Goal: Task Accomplishment & Management: Manage account settings

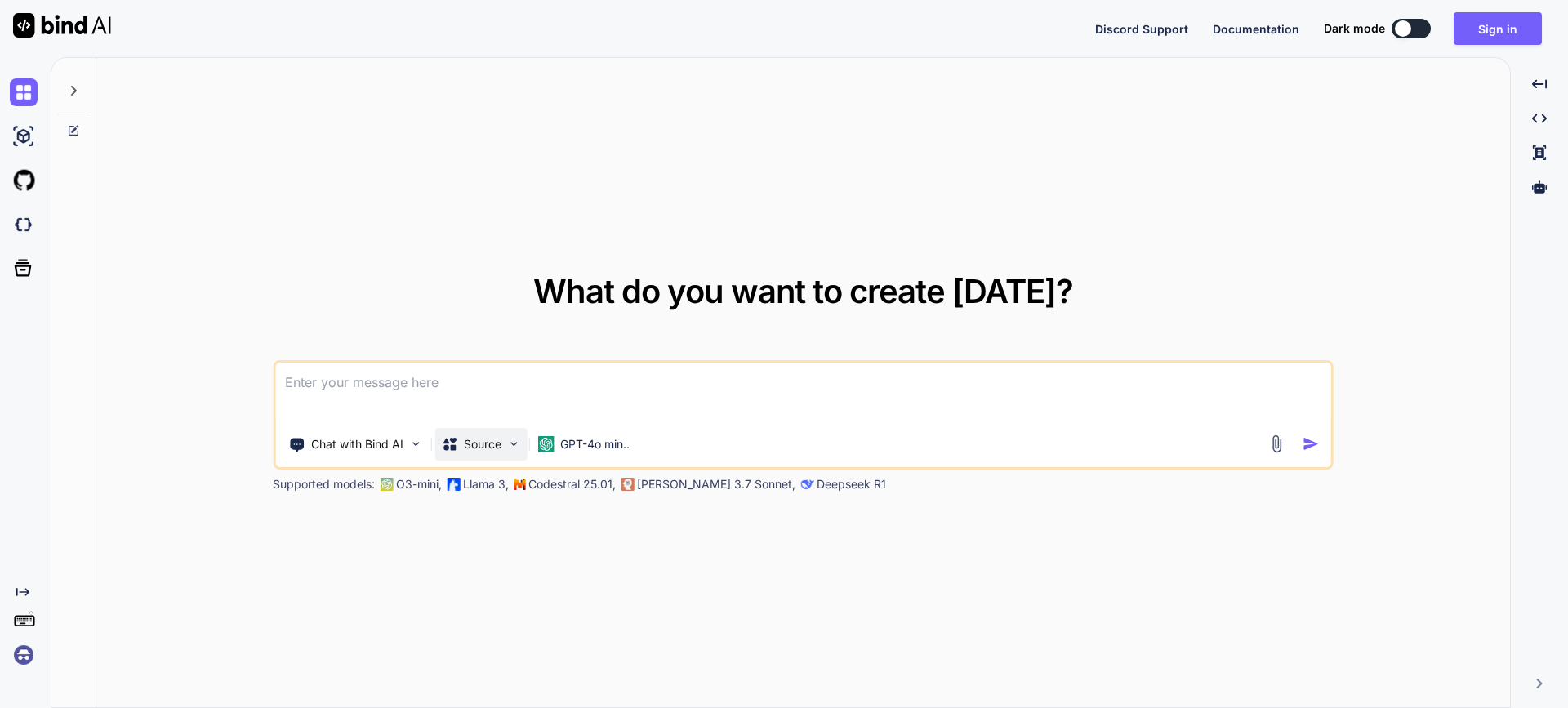
click at [514, 448] on img at bounding box center [513, 444] width 14 height 14
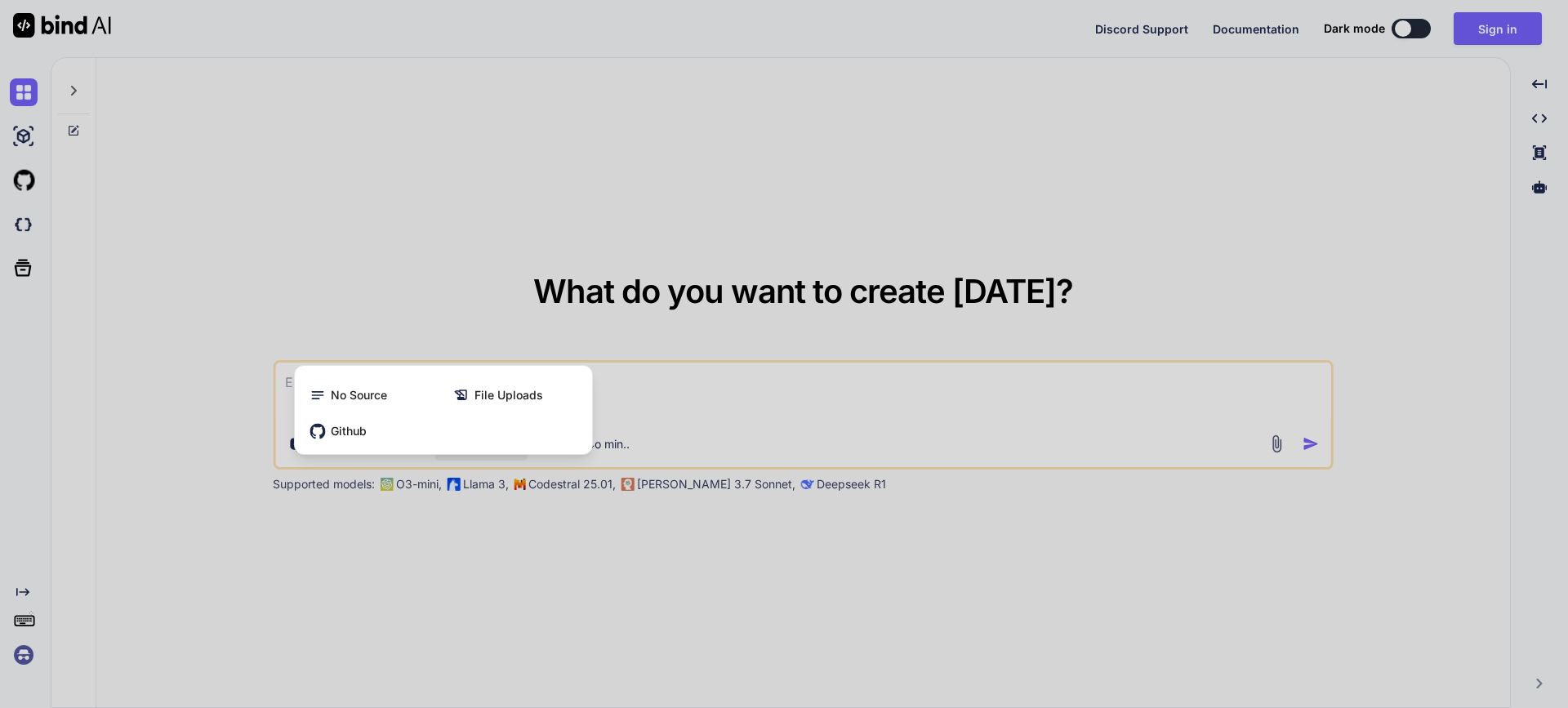
click at [440, 223] on div at bounding box center [784, 354] width 1568 height 708
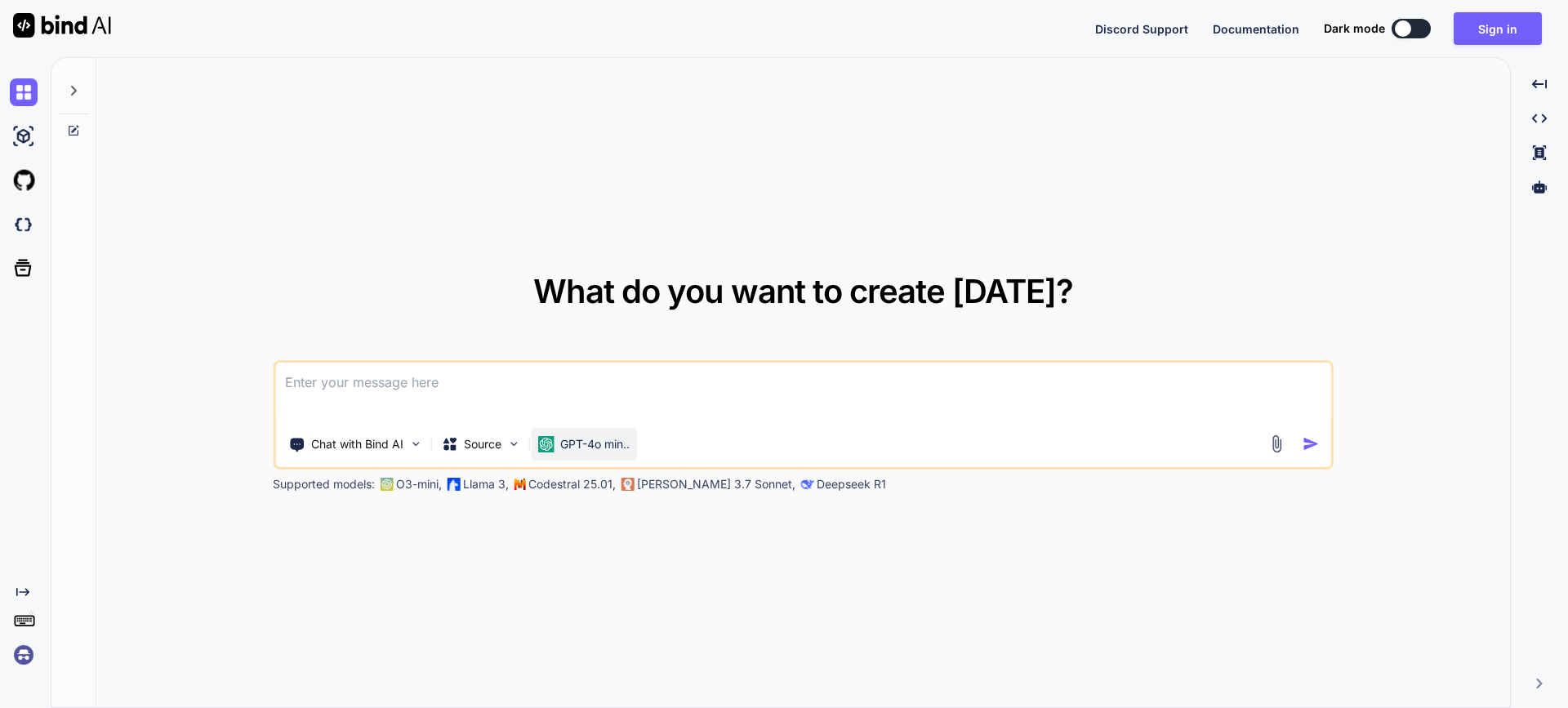
click at [625, 445] on p "GPT-4o min.." at bounding box center [595, 444] width 70 height 17
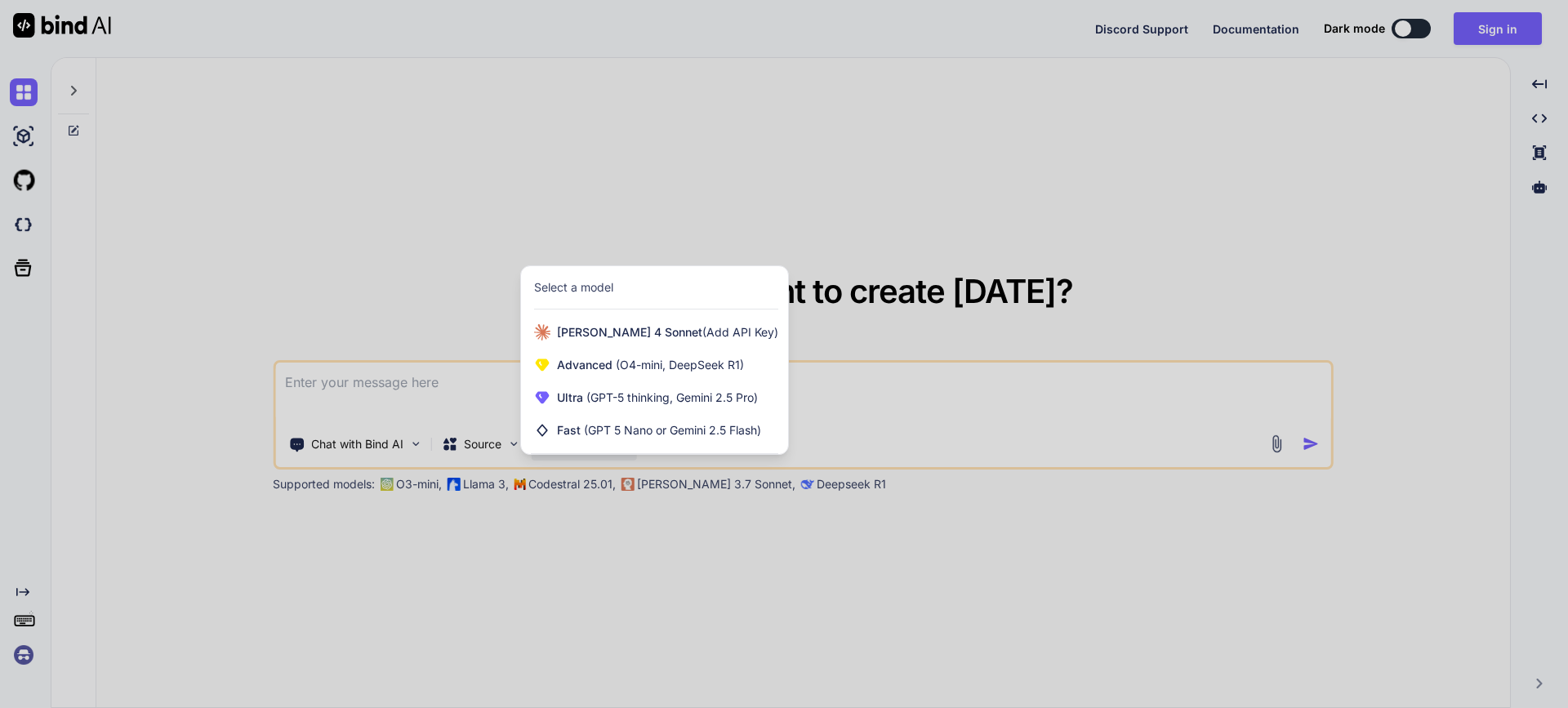
click at [335, 211] on div at bounding box center [784, 354] width 1568 height 708
type textarea "x"
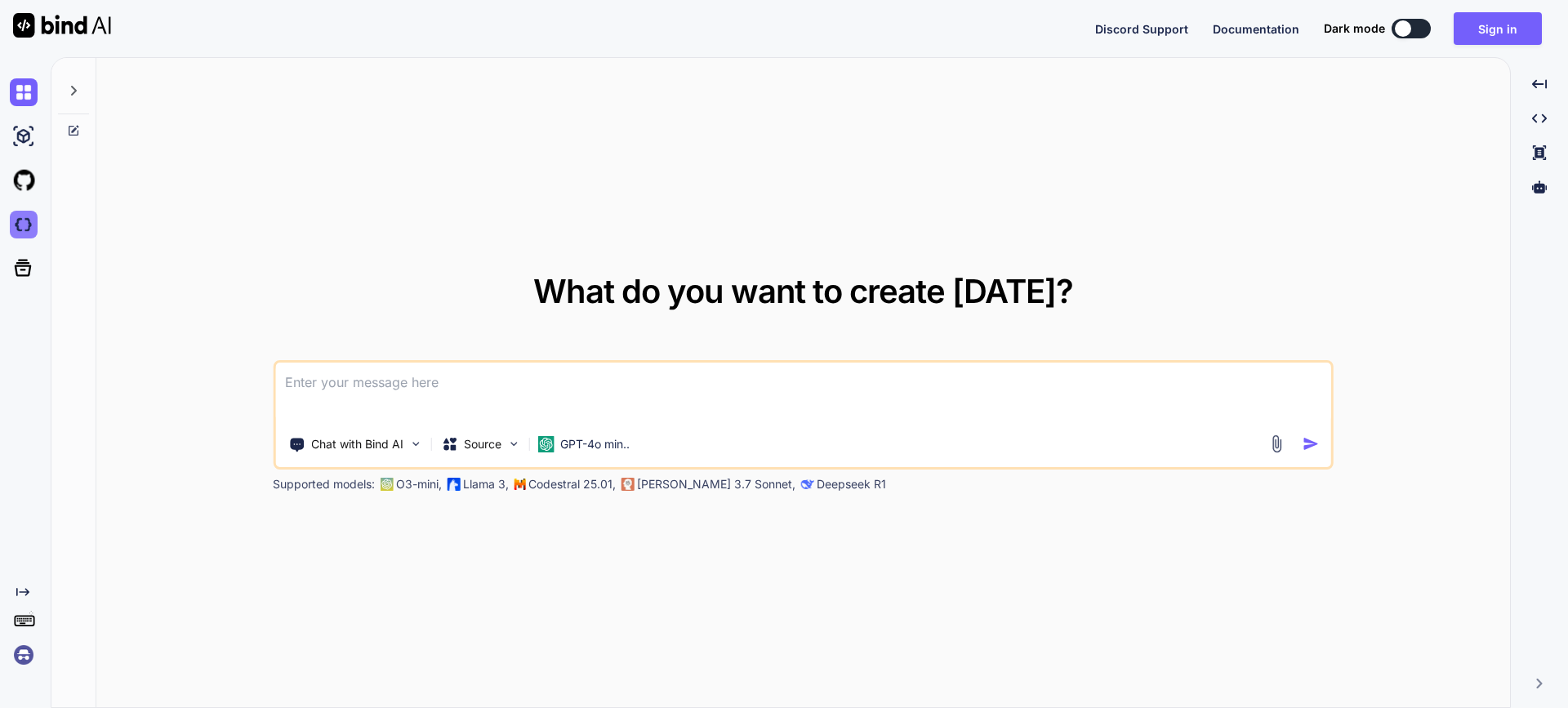
click at [20, 232] on img at bounding box center [24, 225] width 28 height 28
click at [516, 382] on textarea at bounding box center [803, 393] width 1056 height 61
click at [1419, 23] on button at bounding box center [1411, 28] width 39 height 19
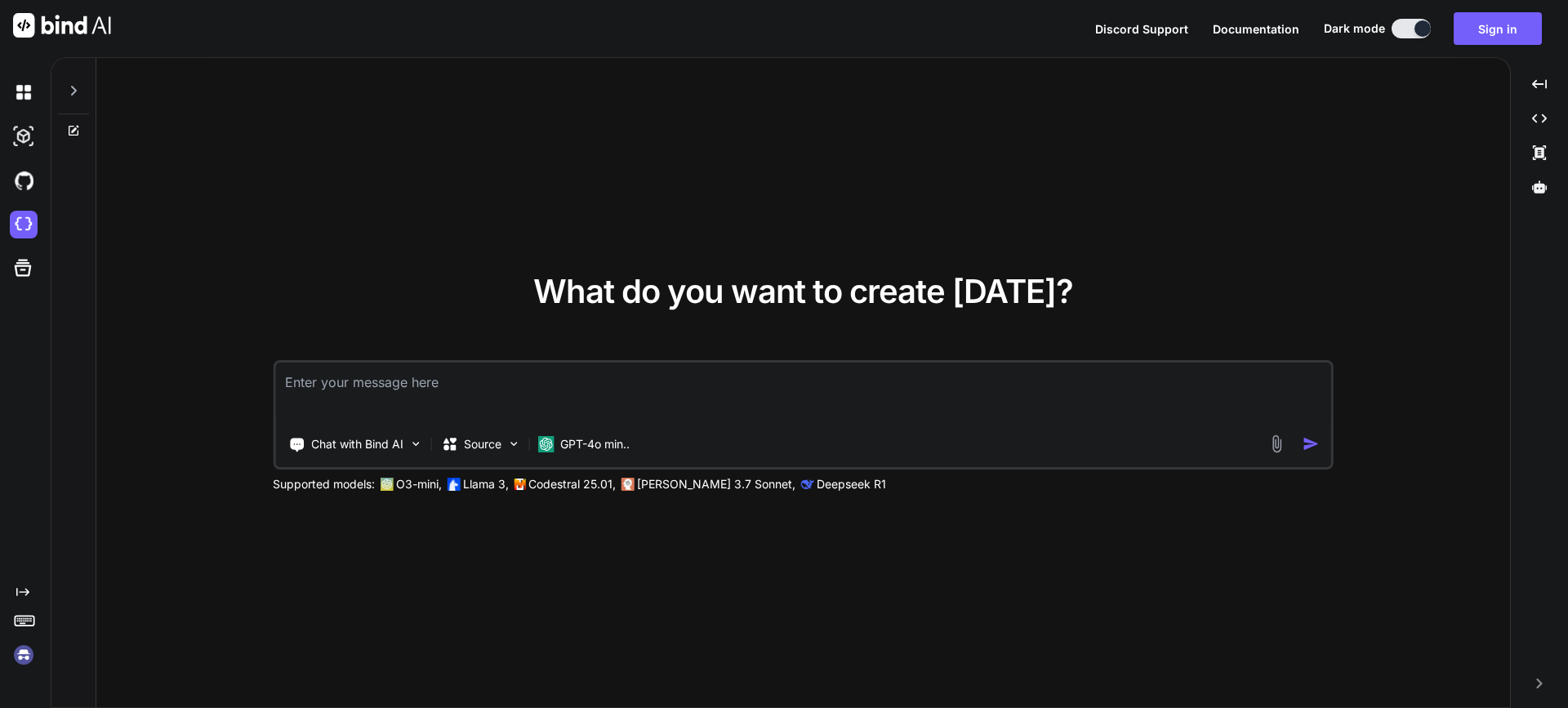
click at [730, 399] on textarea at bounding box center [803, 393] width 1056 height 61
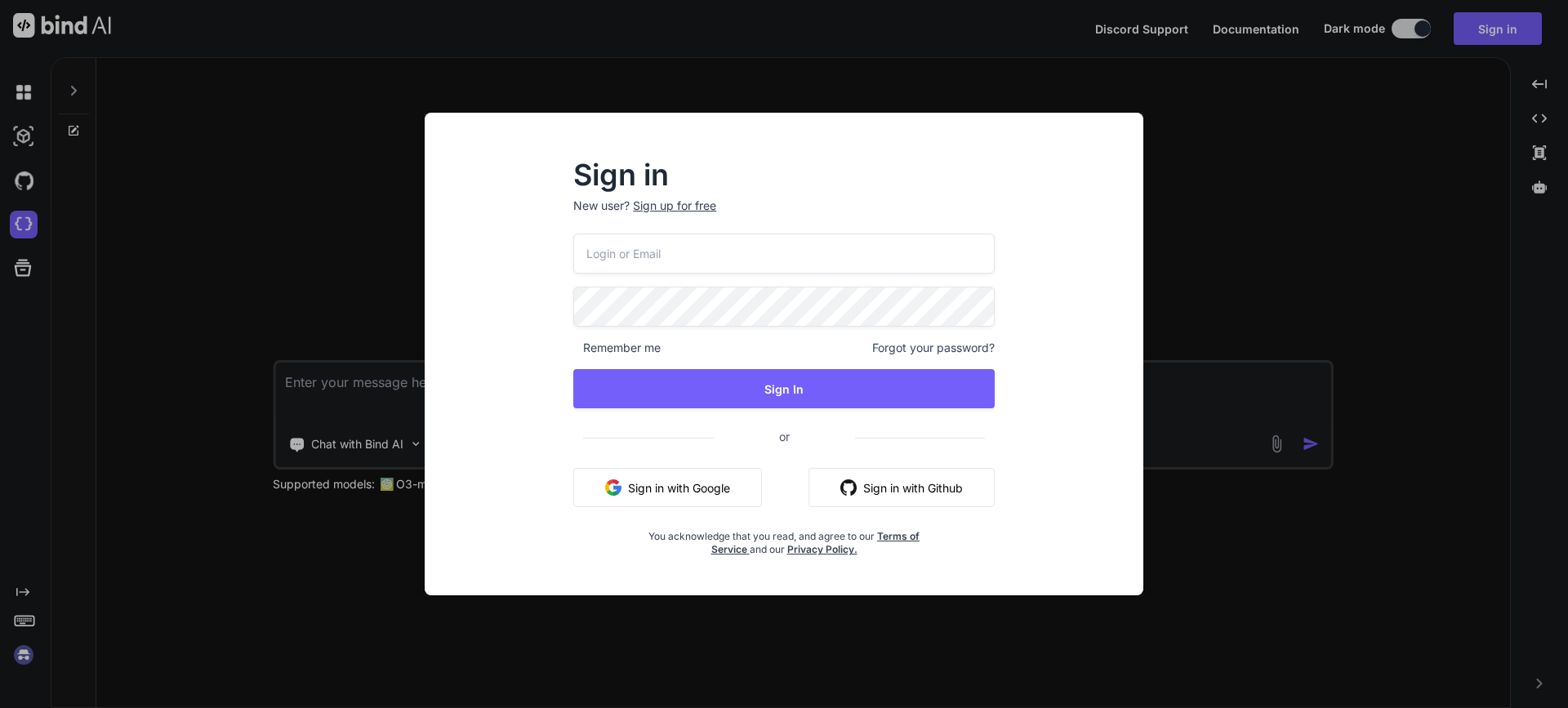
click at [693, 256] on input "email" at bounding box center [784, 253] width 421 height 40
type input "kaley@tuningsql.com"
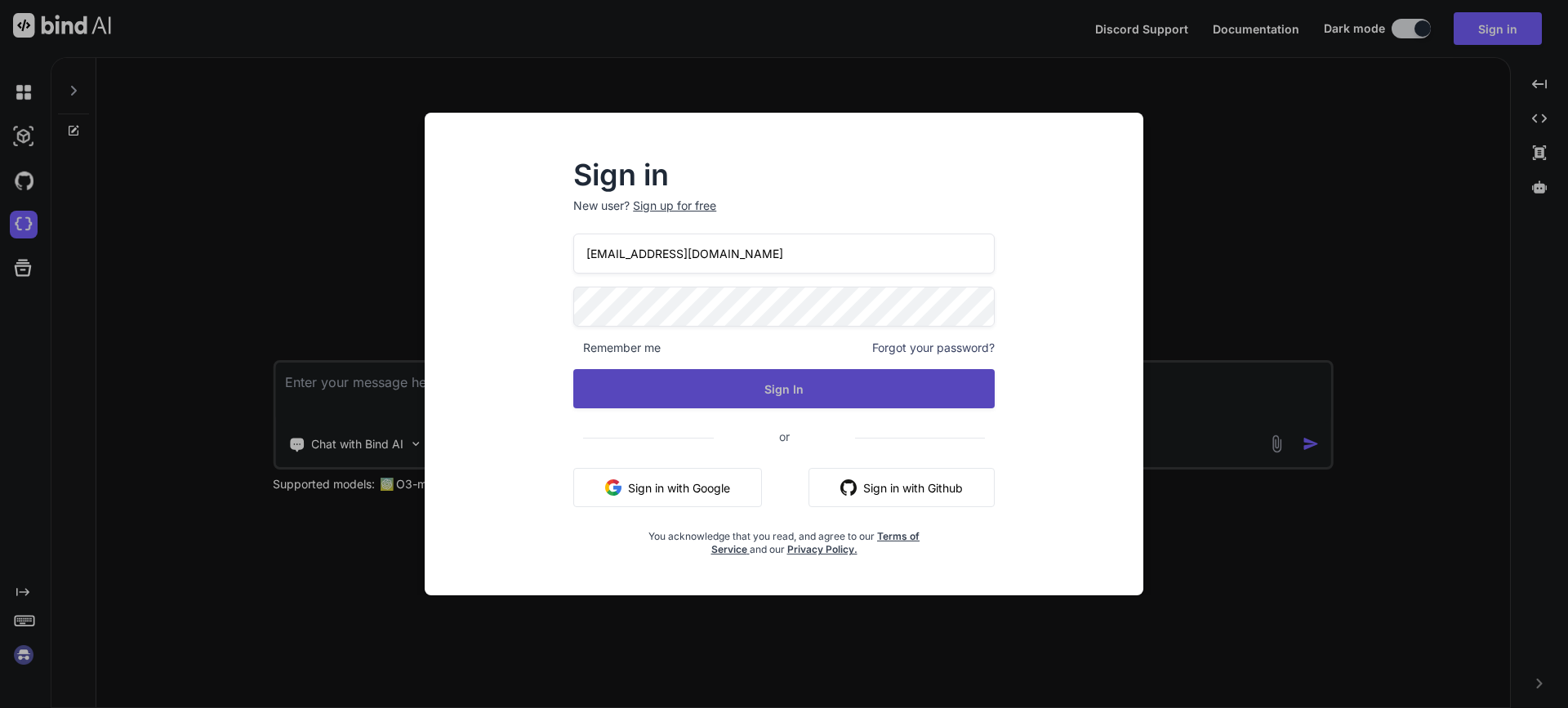
click at [744, 376] on button "Sign In" at bounding box center [784, 388] width 421 height 39
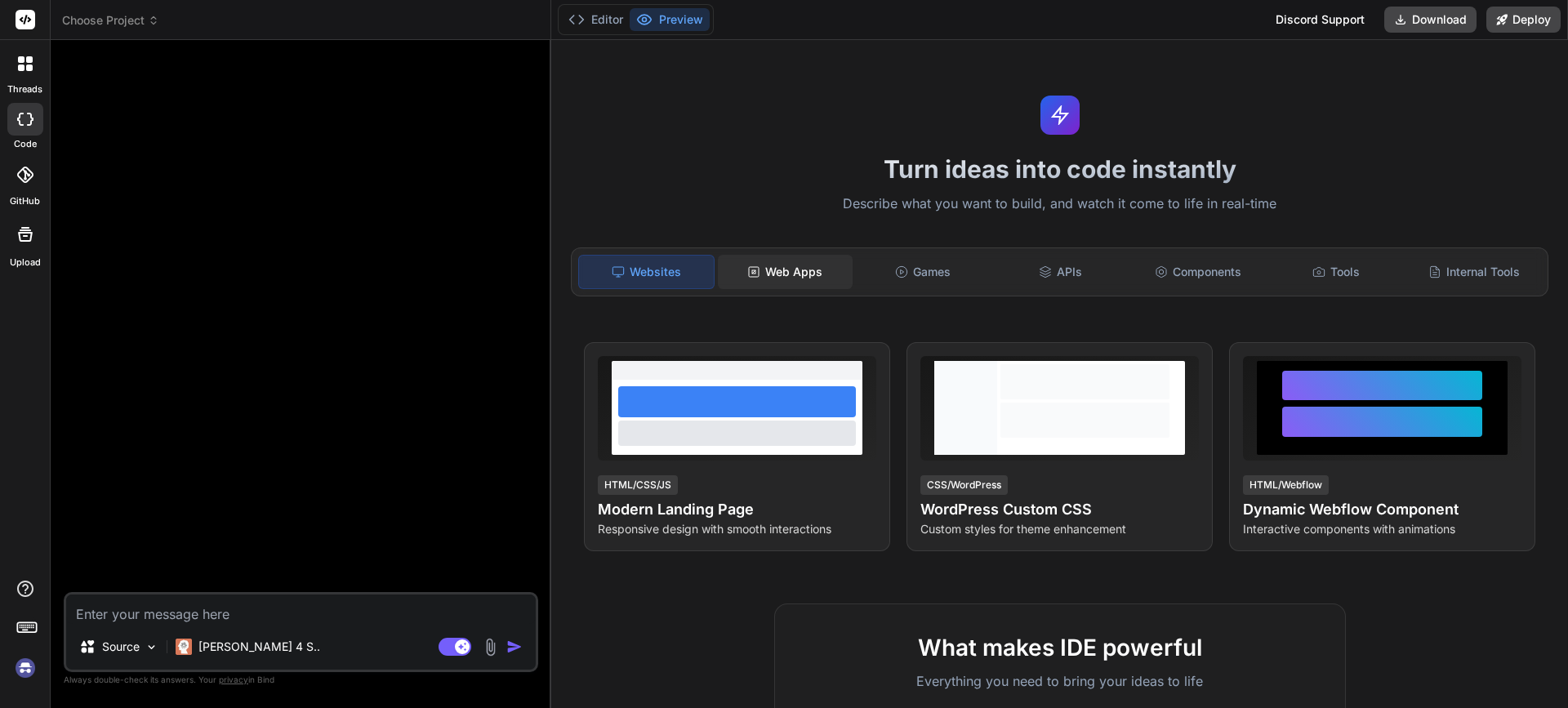
type textarea "x"
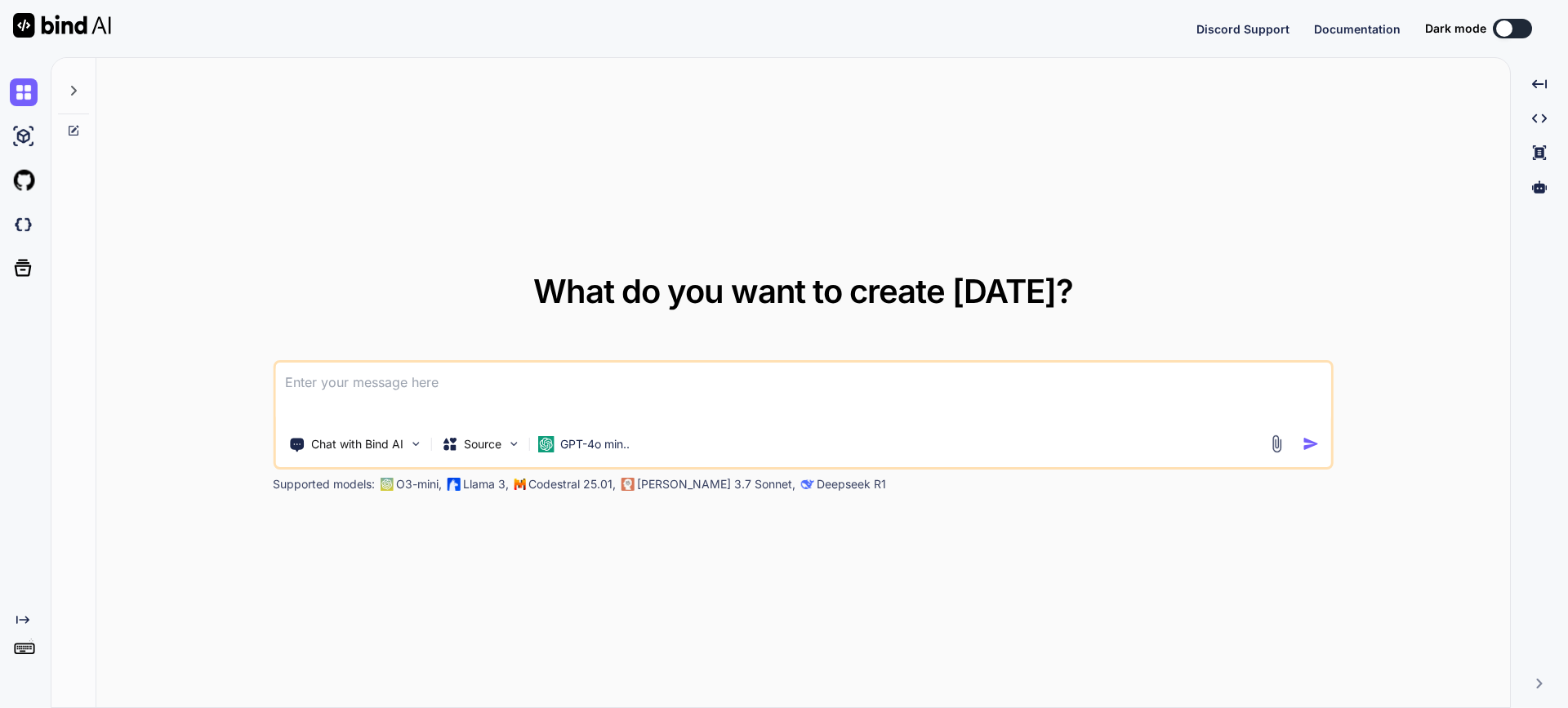
type textarea "x"
click at [1478, 28] on button "Sign in" at bounding box center [1498, 28] width 88 height 33
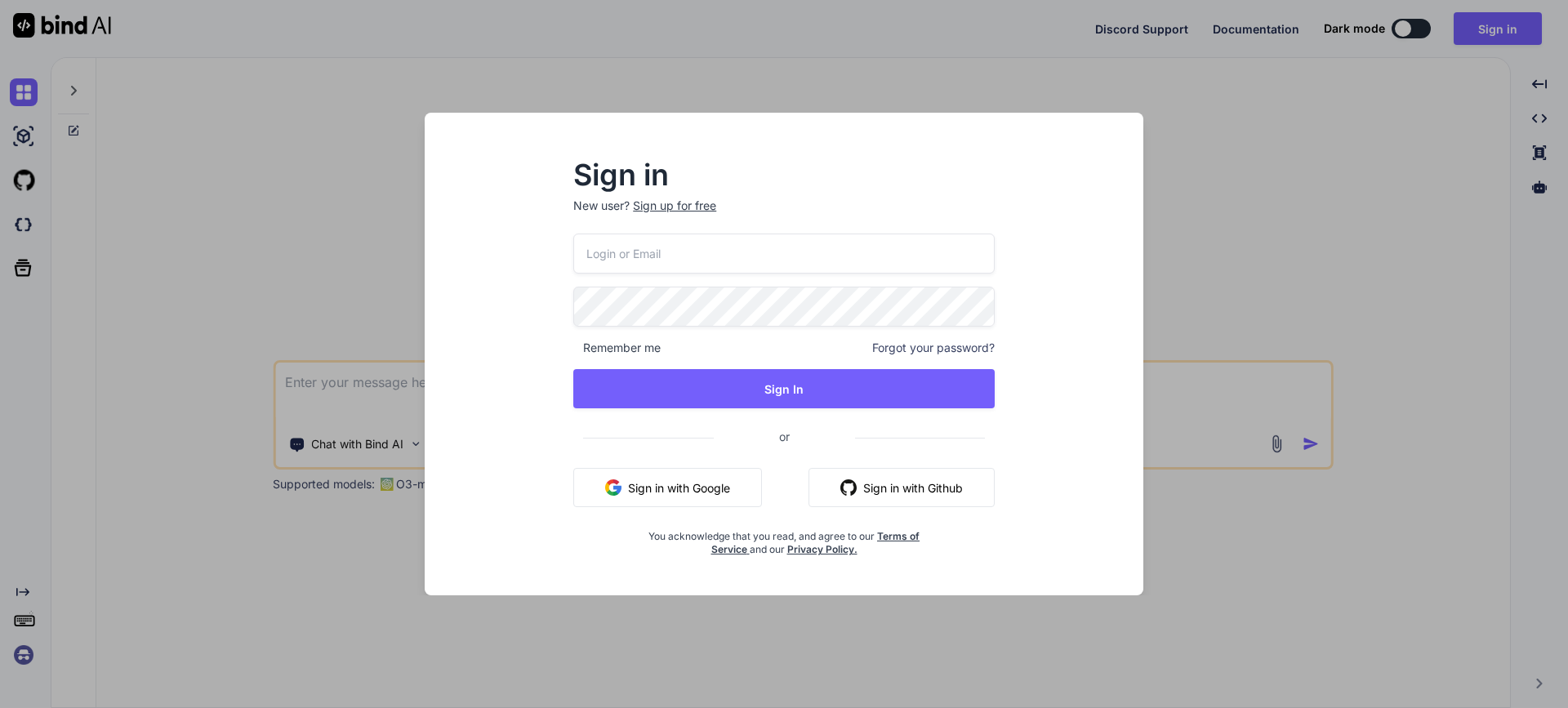
click at [824, 272] on input "email" at bounding box center [784, 253] width 421 height 40
type input "kaley@tuningsql.com"
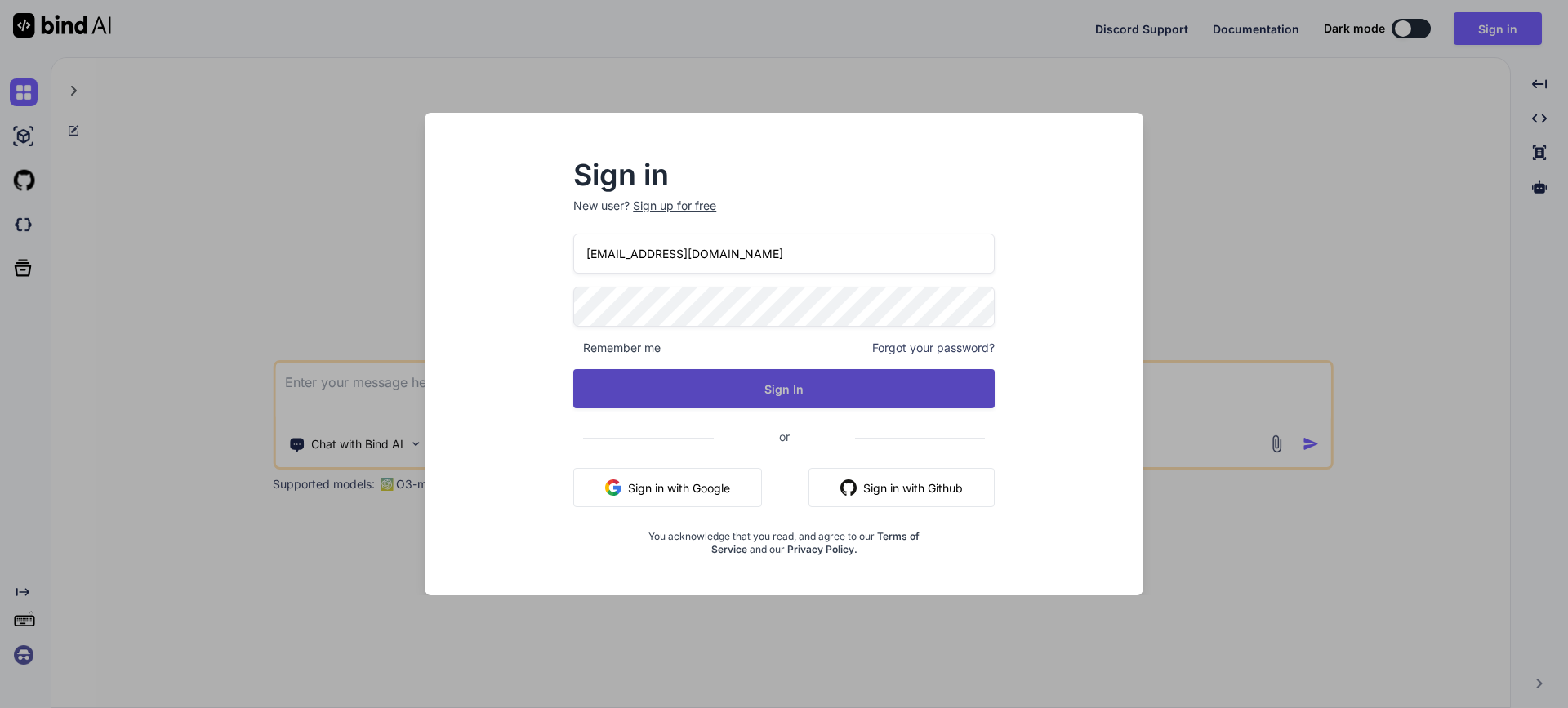
click at [783, 396] on button "Sign In" at bounding box center [784, 388] width 421 height 39
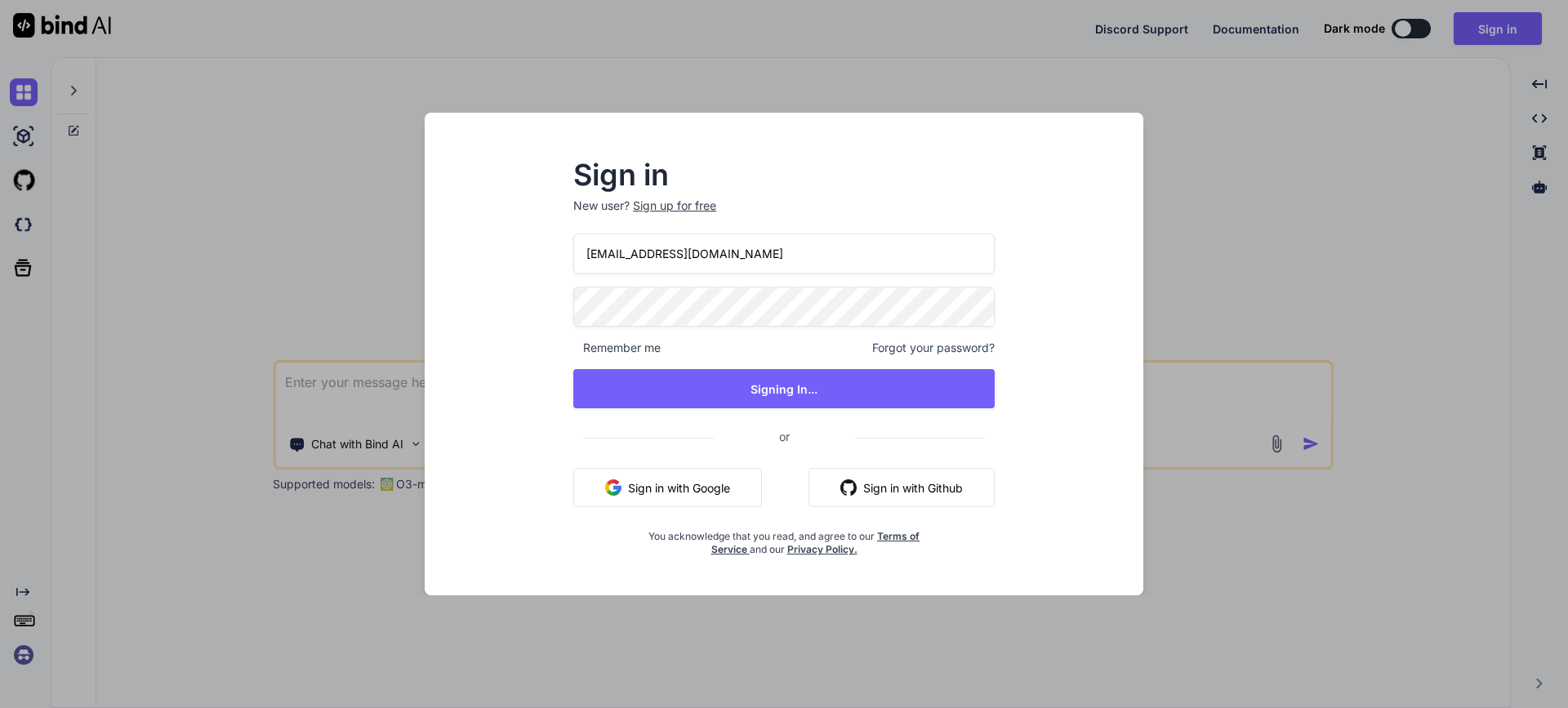
type textarea "x"
